Goal: Information Seeking & Learning: Learn about a topic

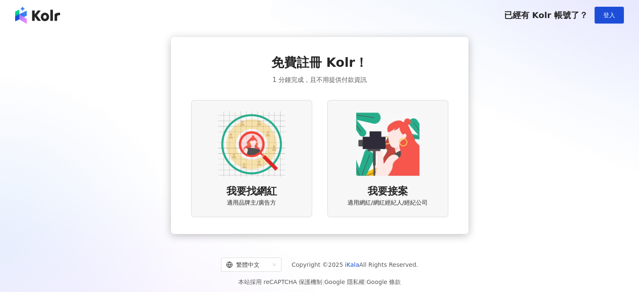
click at [256, 167] on img at bounding box center [251, 144] width 67 height 67
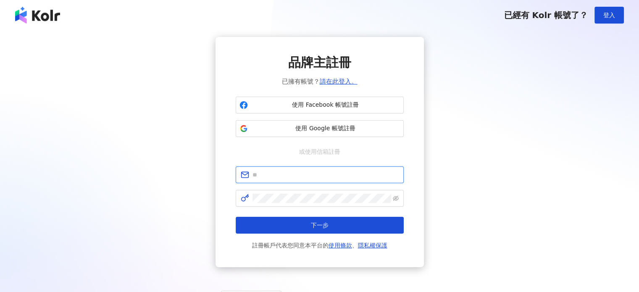
type input "**********"
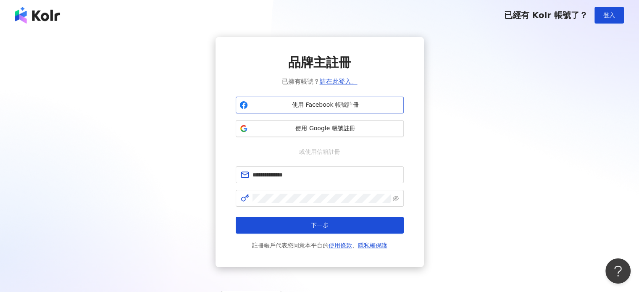
click at [299, 106] on span "使用 Facebook 帳號註冊" at bounding box center [325, 105] width 149 height 8
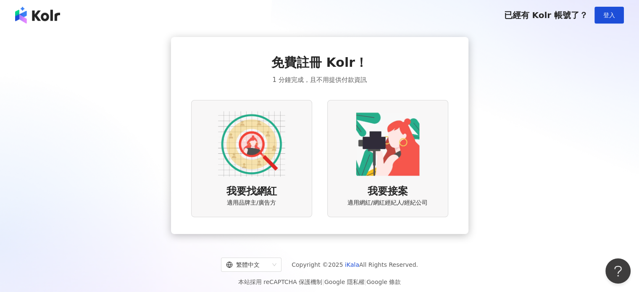
click at [242, 159] on img at bounding box center [251, 144] width 67 height 67
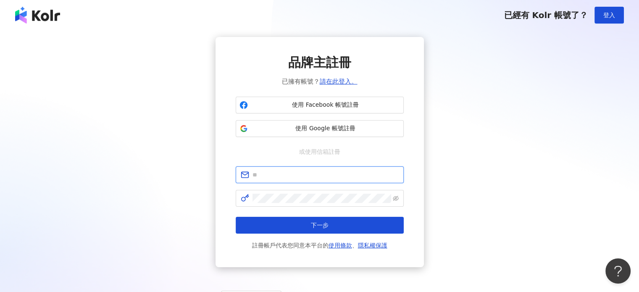
type input "**********"
click at [319, 136] on button "使用 Google 帳號註冊" at bounding box center [320, 128] width 168 height 17
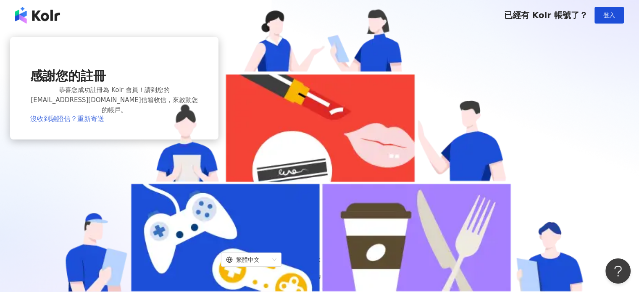
click at [104, 123] on link "沒收到驗證信？重新寄送" at bounding box center [67, 119] width 74 height 8
click at [609, 14] on span "登入" at bounding box center [610, 15] width 12 height 7
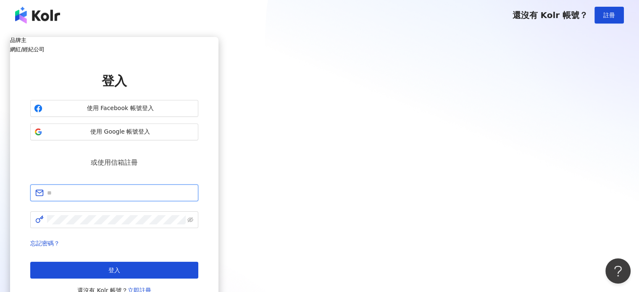
type input "**********"
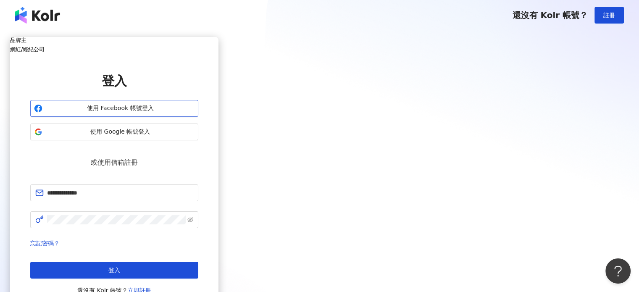
click at [198, 117] on button "使用 Facebook 帳號登入" at bounding box center [114, 108] width 168 height 17
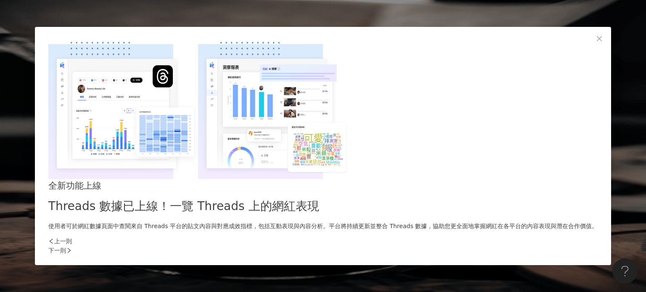
click at [469, 246] on div "下一則" at bounding box center [322, 250] width 549 height 9
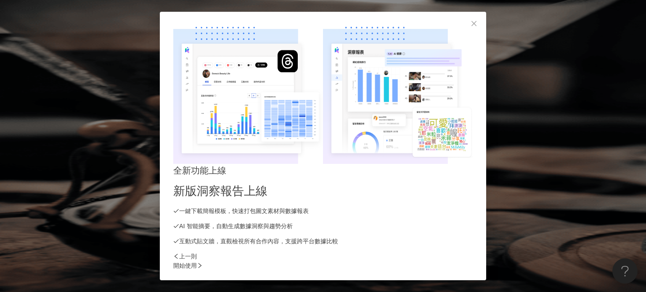
click at [469, 261] on div "開始使用" at bounding box center [322, 265] width 299 height 9
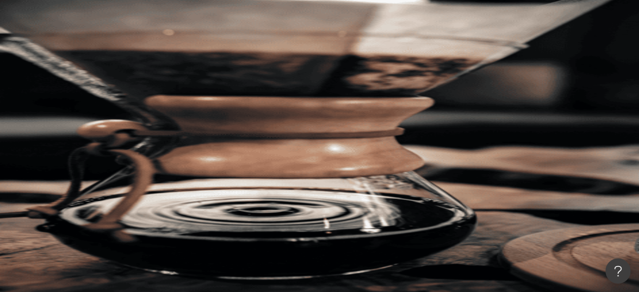
click at [608, 101] on div "R" at bounding box center [369, 118] width 540 height 34
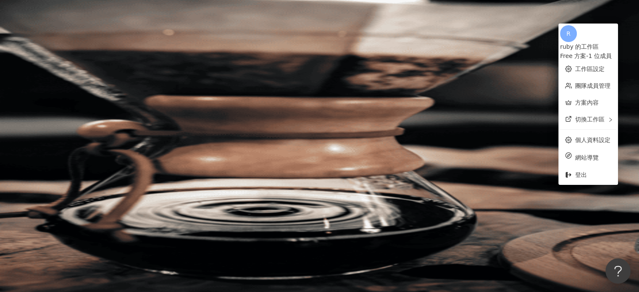
click at [608, 101] on div "R" at bounding box center [369, 118] width 540 height 34
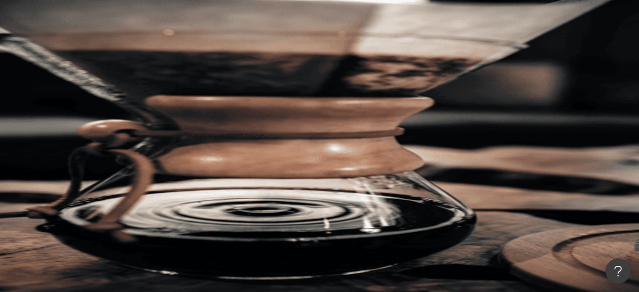
click at [504, 34] on div "申請試用 繁體中文 R" at bounding box center [369, 84] width 540 height 101
click at [506, 34] on div "申請試用" at bounding box center [369, 51] width 540 height 34
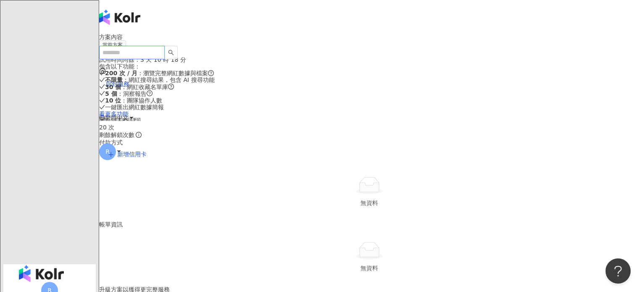
click at [133, 46] on input "search" at bounding box center [132, 52] width 66 height 13
type input "*"
type input "**"
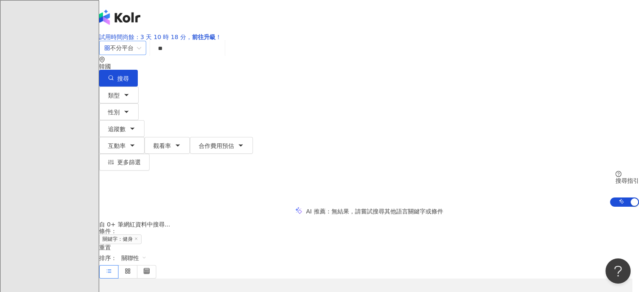
click at [141, 55] on span "不分平台" at bounding box center [122, 47] width 37 height 13
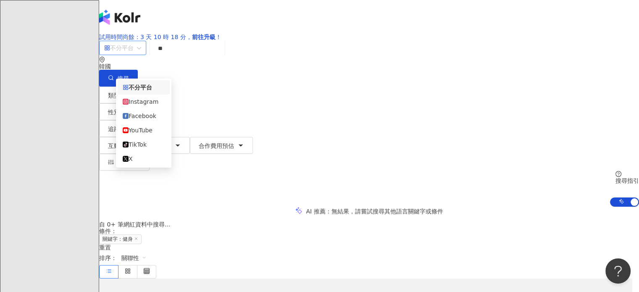
click at [141, 55] on span "不分平台" at bounding box center [122, 47] width 37 height 13
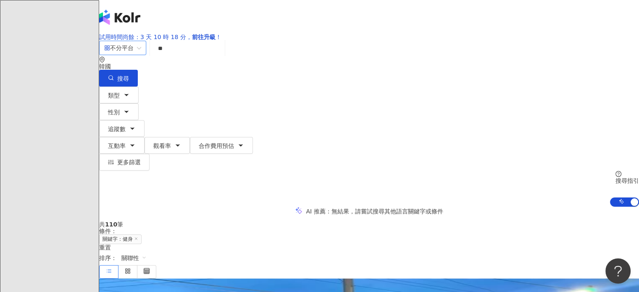
click at [554, 67] on div "韓國" at bounding box center [369, 66] width 540 height 7
click at [546, 49] on span "韓國" at bounding box center [555, 41] width 19 height 13
type input "**"
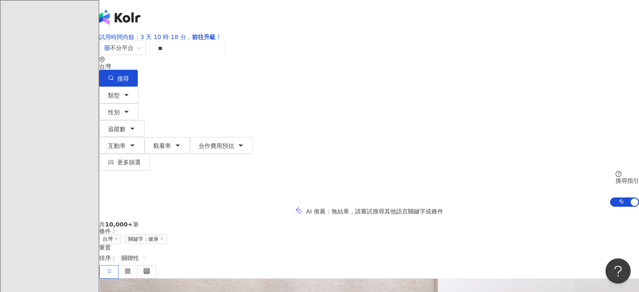
click at [553, 116] on div "不分平台 ** 台灣 搜尋 customizedTag 網紅類型 運動 / 健身 健身工廠 57,500 追蹤者 健身Vicky tiktok-icon 5,…" at bounding box center [369, 123] width 540 height 166
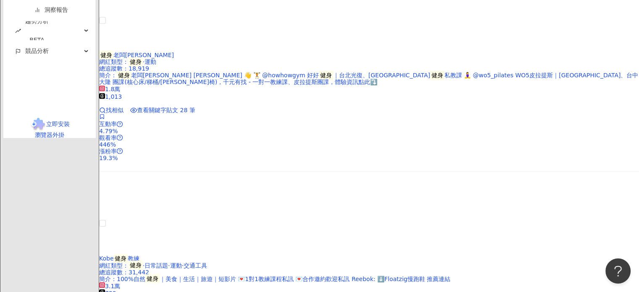
scroll to position [1471, 0]
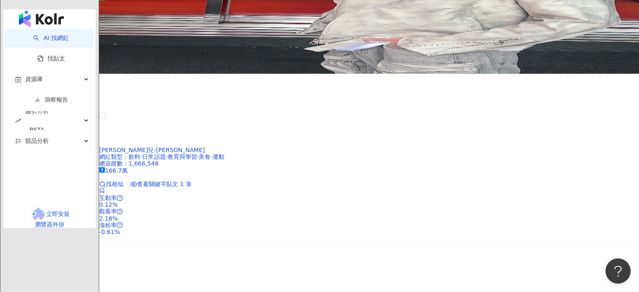
scroll to position [1525, 0]
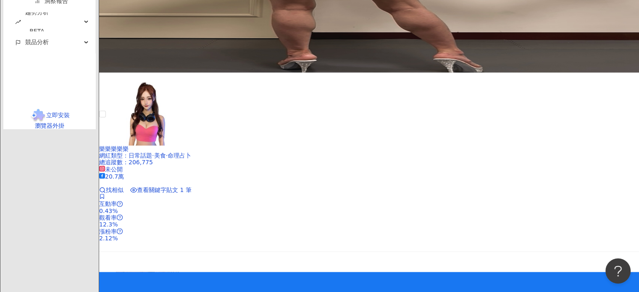
scroll to position [1345, 0]
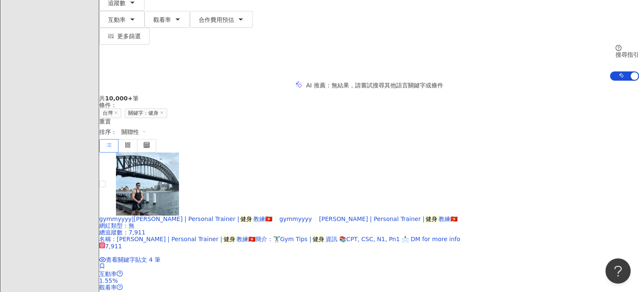
scroll to position [84, 0]
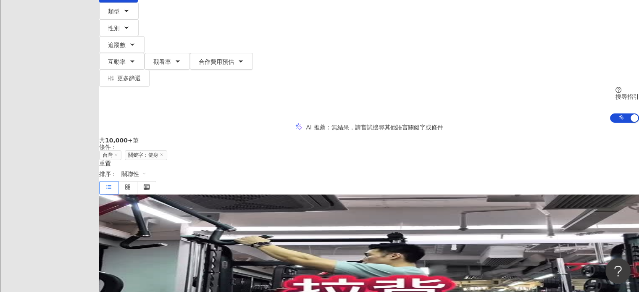
click at [239, 258] on span "gymmyyyy|[PERSON_NAME] | Personal Trainer |" at bounding box center [169, 261] width 140 height 7
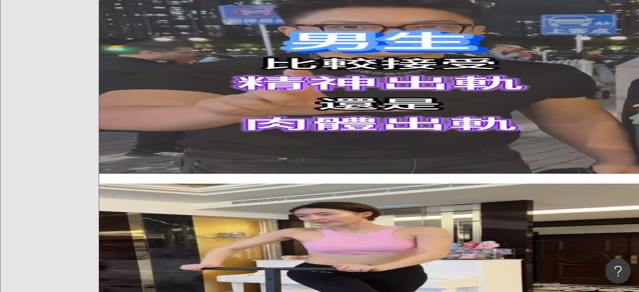
scroll to position [1135, 0]
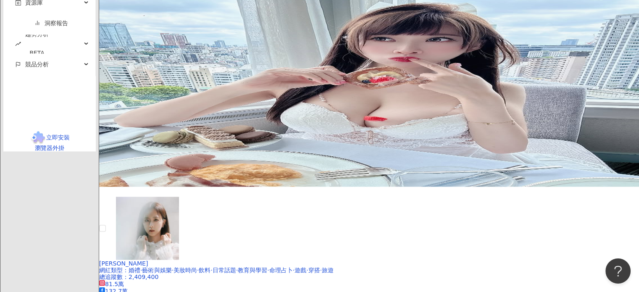
scroll to position [1429, 0]
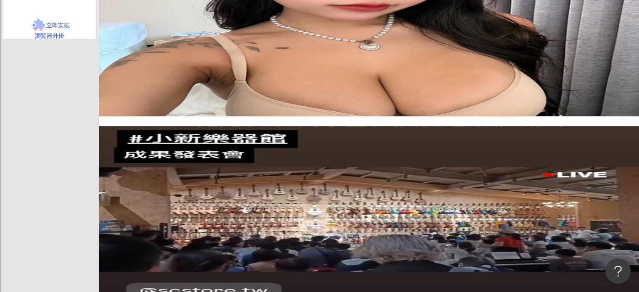
scroll to position [1600, 0]
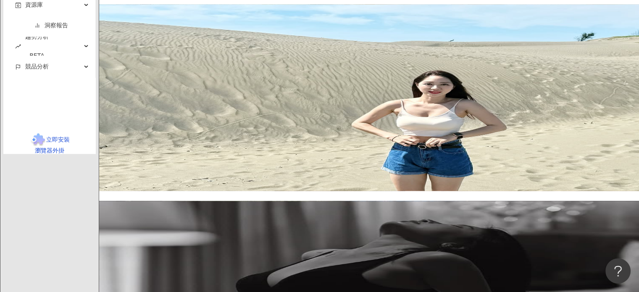
scroll to position [1531, 0]
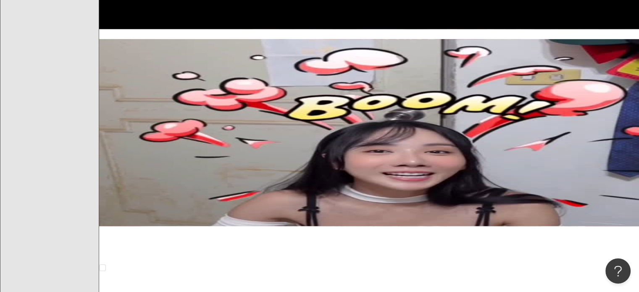
scroll to position [1529, 0]
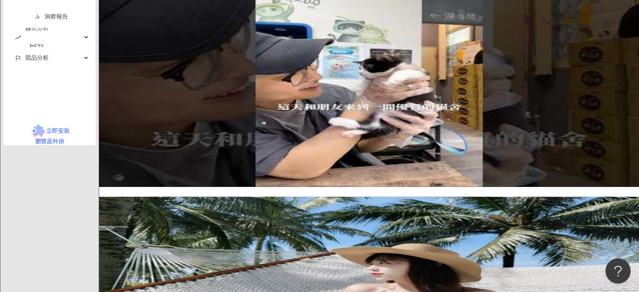
scroll to position [1370, 0]
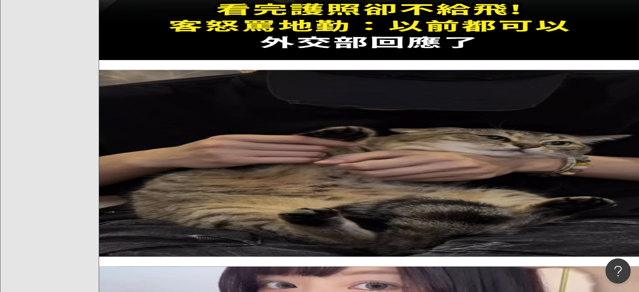
scroll to position [1568, 0]
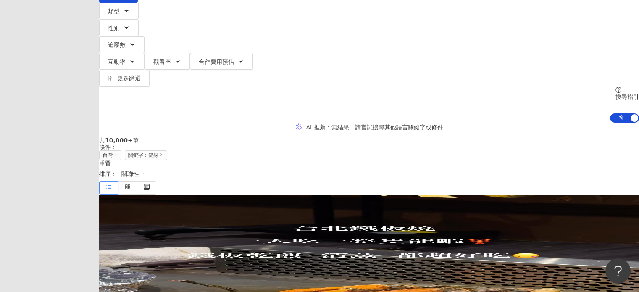
scroll to position [13, 0]
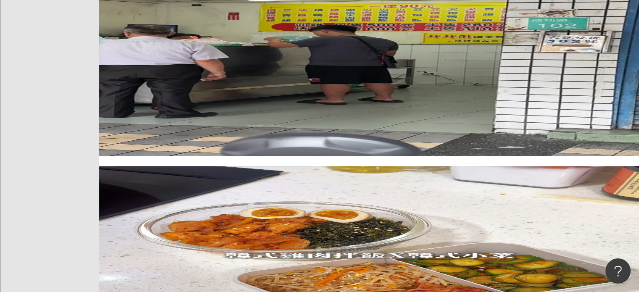
scroll to position [1645, 0]
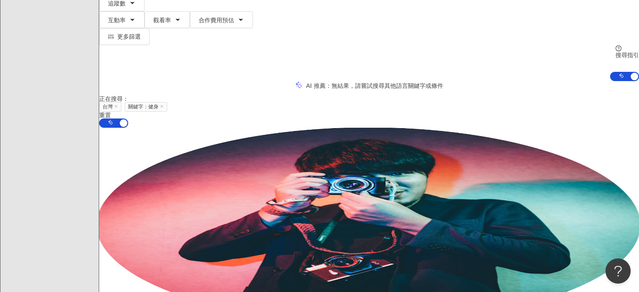
scroll to position [124, 0]
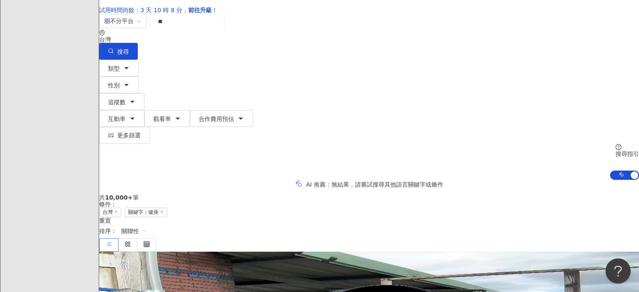
scroll to position [0, 0]
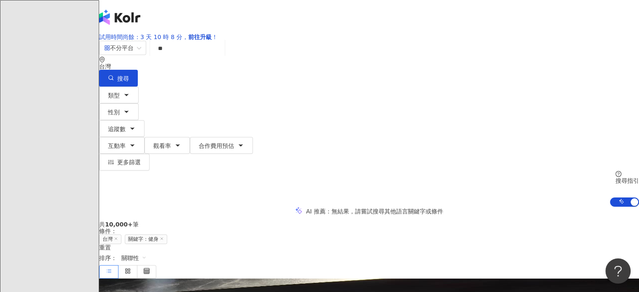
click at [221, 56] on input "**" at bounding box center [187, 48] width 68 height 16
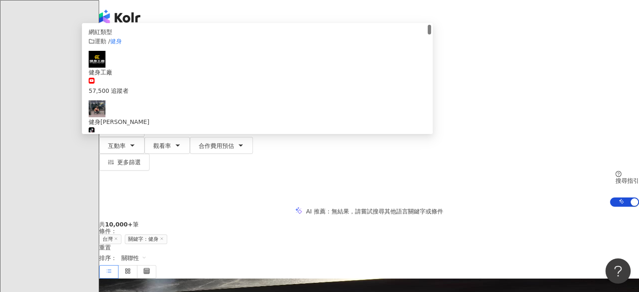
click at [221, 56] on input "**" at bounding box center [187, 48] width 68 height 16
click at [204, 34] on link "試用時間尚餘：3 天 10 時 7 分， 前往升級 ！" at bounding box center [158, 37] width 119 height 7
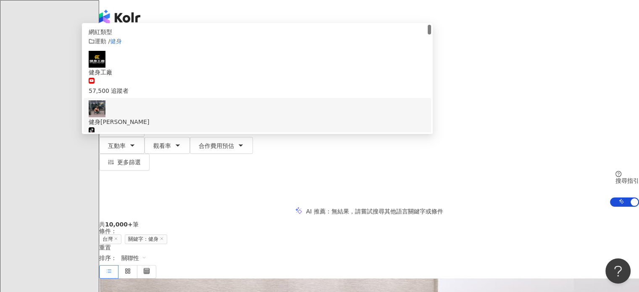
click at [125, 207] on div "AI 推薦 ： 無結果，請嘗試搜尋其他語言關鍵字或條件" at bounding box center [369, 211] width 540 height 9
click at [221, 56] on input "**" at bounding box center [187, 48] width 68 height 16
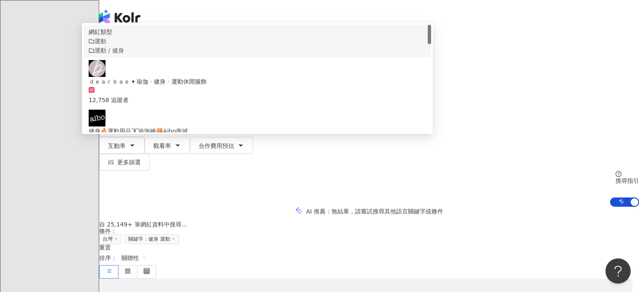
click at [124, 54] on span "運動 / 健身" at bounding box center [109, 50] width 29 height 7
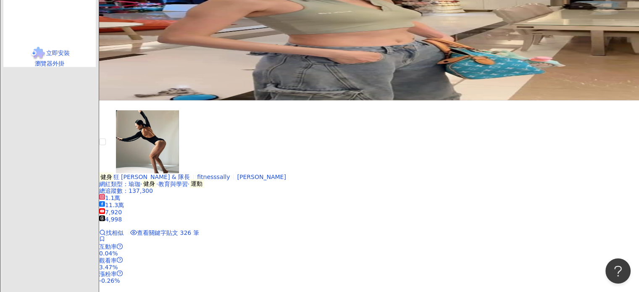
scroll to position [1449, 0]
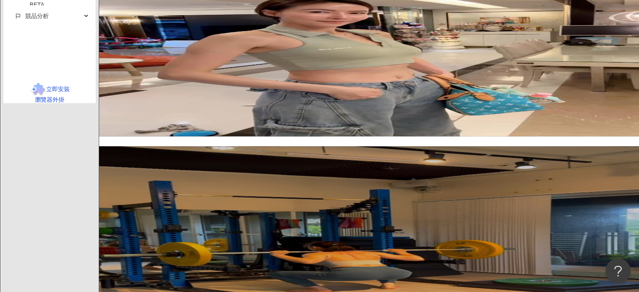
type input "*****"
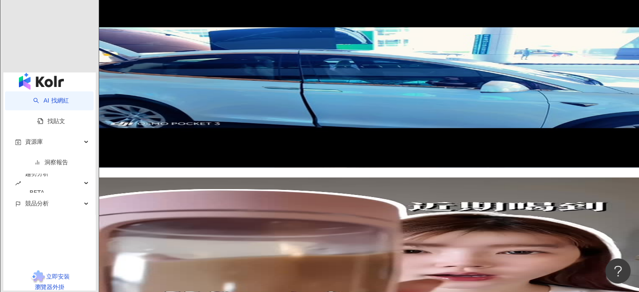
scroll to position [1424, 0]
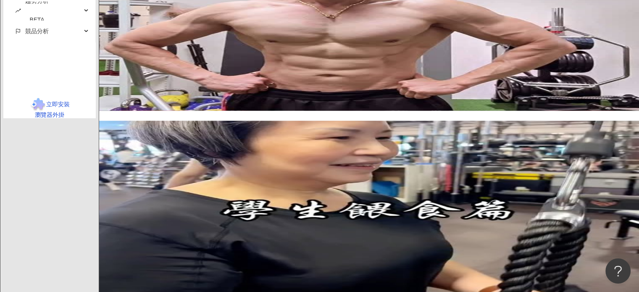
scroll to position [1347, 0]
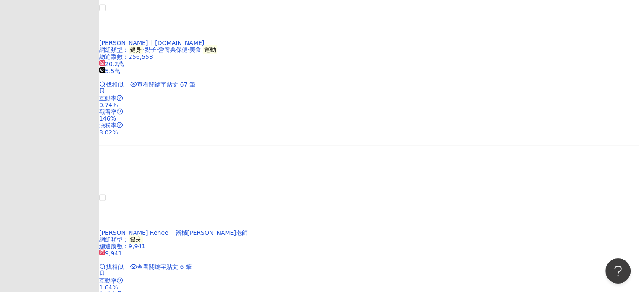
scroll to position [1568, 0]
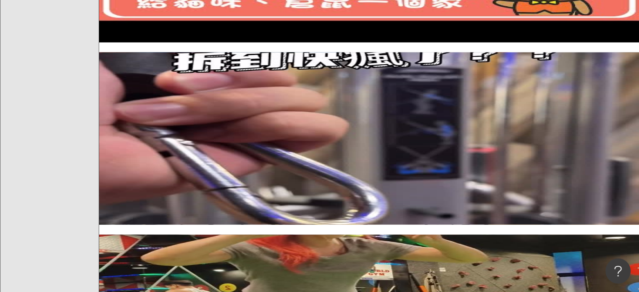
scroll to position [1550, 0]
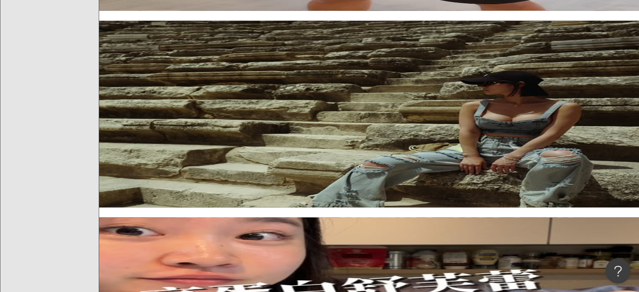
scroll to position [1508, 0]
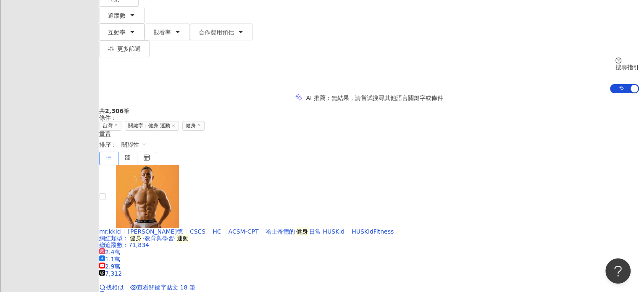
scroll to position [46, 0]
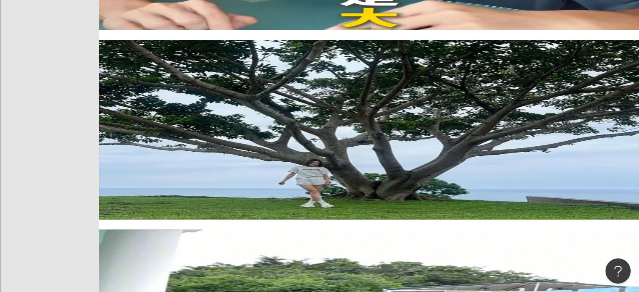
scroll to position [1526, 0]
